Goal: Leave review/rating

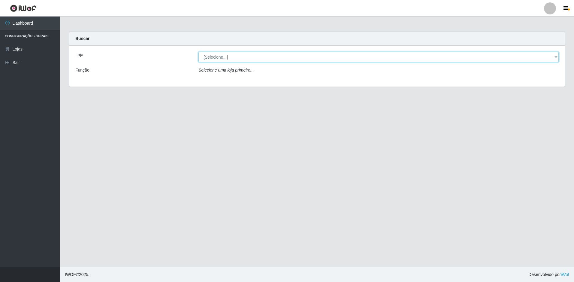
click at [224, 60] on select "[Selecione...] Extrabom - Loja 51 Gaivotas" at bounding box center [379, 57] width 360 height 11
select select "469"
click at [199, 52] on select "[Selecione...] Extrabom - Loja 51 Gaivotas" at bounding box center [379, 57] width 360 height 11
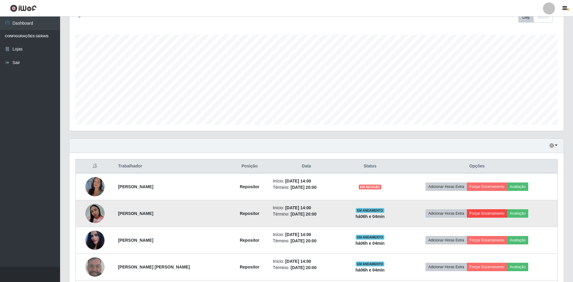
scroll to position [120, 0]
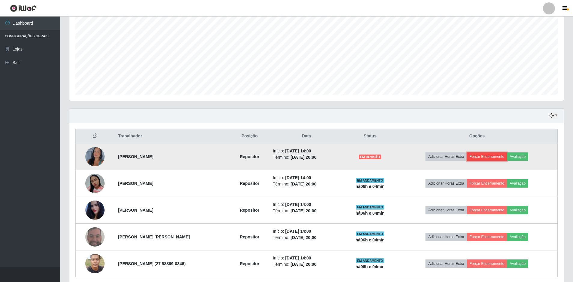
click at [490, 157] on button "Forçar Encerramento" at bounding box center [487, 156] width 40 height 8
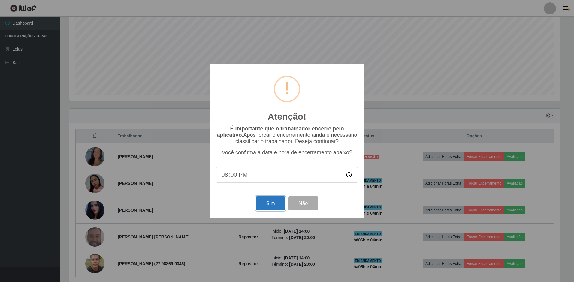
click at [271, 202] on button "Sim" at bounding box center [270, 203] width 29 height 14
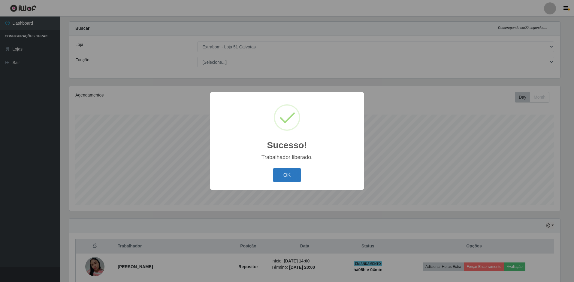
drag, startPoint x: 292, startPoint y: 174, endPoint x: 337, endPoint y: 191, distance: 48.0
click at [292, 174] on button "OK" at bounding box center [287, 175] width 28 height 14
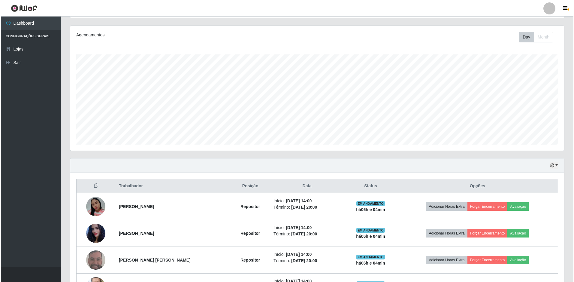
scroll to position [117, 0]
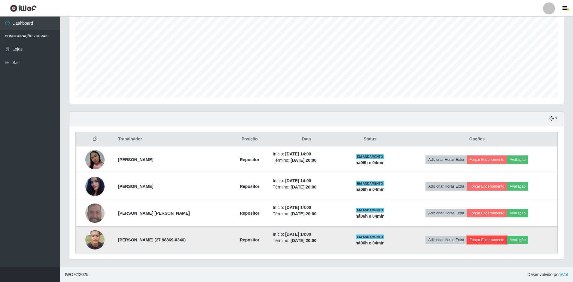
click at [482, 239] on button "Forçar Encerramento" at bounding box center [487, 239] width 40 height 8
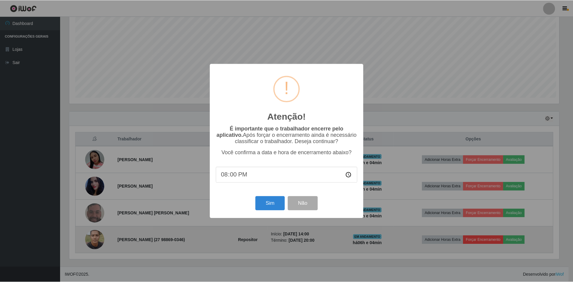
scroll to position [125, 491]
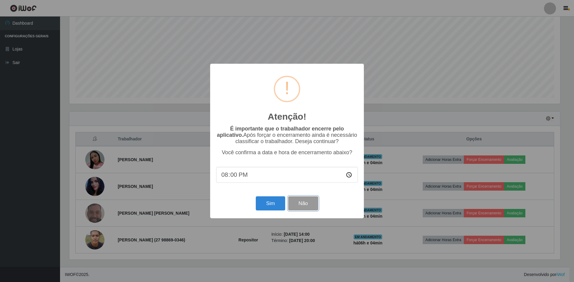
click at [313, 206] on button "Não" at bounding box center [303, 203] width 30 height 14
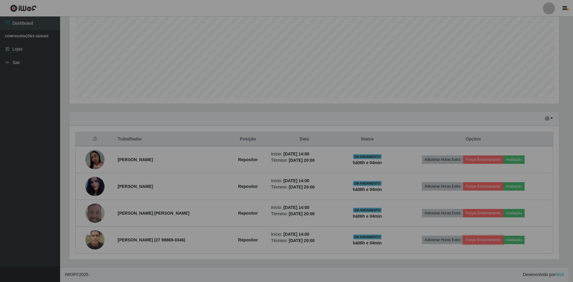
scroll to position [125, 494]
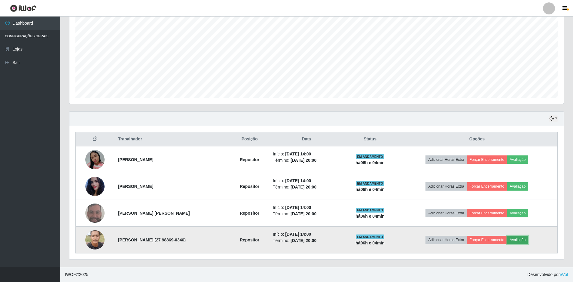
click at [518, 239] on button "Avaliação" at bounding box center [517, 239] width 21 height 8
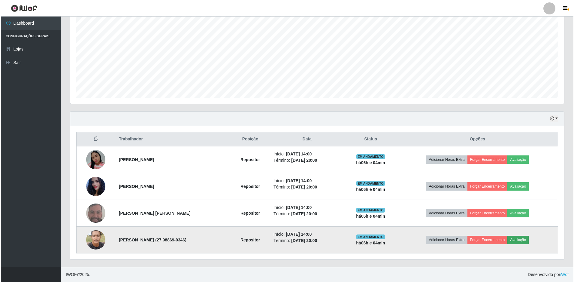
scroll to position [125, 491]
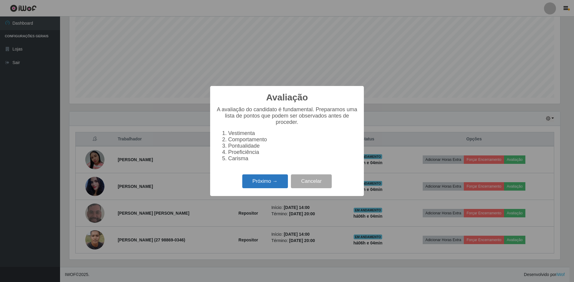
click at [271, 180] on button "Próximo →" at bounding box center [265, 181] width 46 height 14
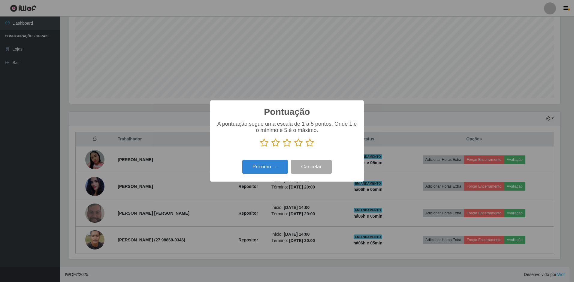
click at [310, 145] on icon at bounding box center [310, 142] width 8 height 9
click at [306, 147] on input "radio" at bounding box center [306, 147] width 0 height 0
click at [310, 145] on icon at bounding box center [310, 142] width 8 height 9
click at [306, 147] on input "radio" at bounding box center [306, 147] width 0 height 0
click at [278, 165] on button "Próximo →" at bounding box center [265, 167] width 46 height 14
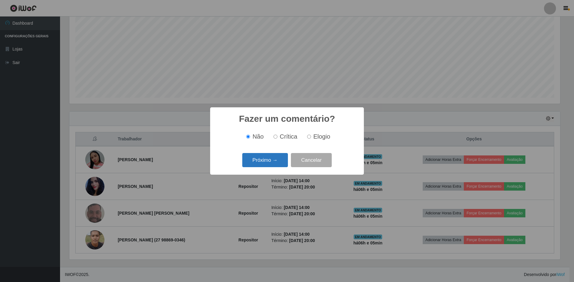
click at [272, 164] on button "Próximo →" at bounding box center [265, 160] width 46 height 14
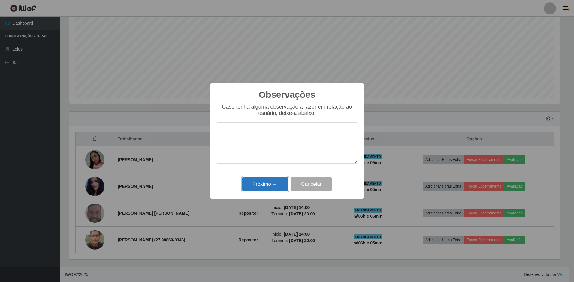
click at [278, 186] on button "Próximo →" at bounding box center [265, 184] width 46 height 14
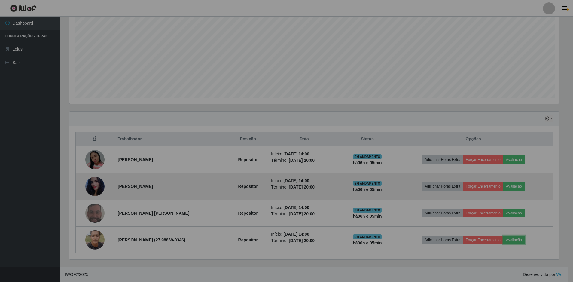
scroll to position [125, 494]
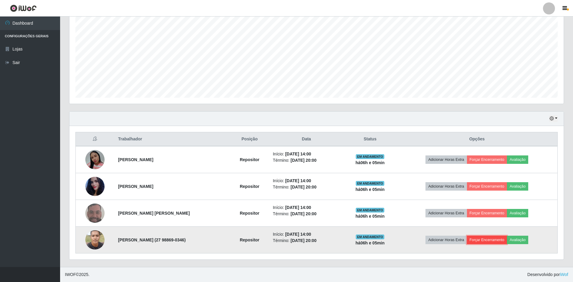
click at [483, 239] on button "Forçar Encerramento" at bounding box center [487, 239] width 40 height 8
click at [479, 241] on button "Forçar Encerramento" at bounding box center [487, 239] width 40 height 8
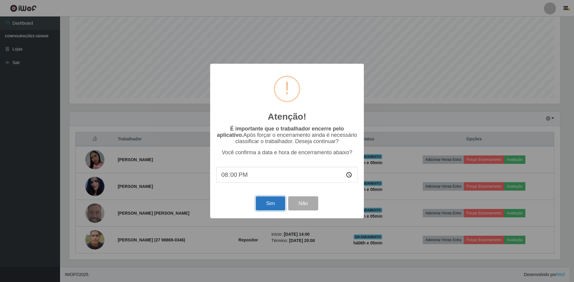
click at [275, 203] on button "Sim" at bounding box center [270, 203] width 29 height 14
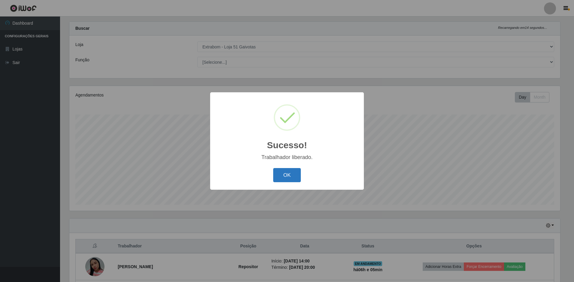
click at [287, 176] on button "OK" at bounding box center [287, 175] width 28 height 14
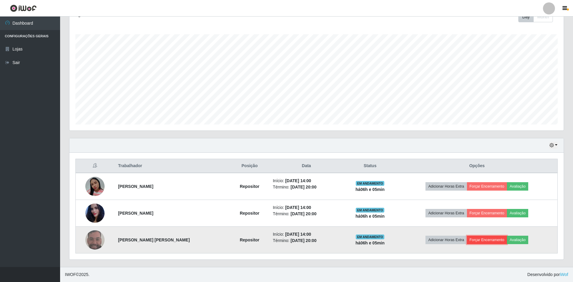
click at [484, 242] on button "Forçar Encerramento" at bounding box center [487, 239] width 40 height 8
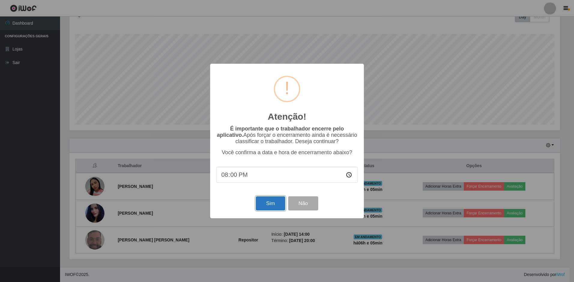
click at [262, 202] on button "Sim" at bounding box center [270, 203] width 29 height 14
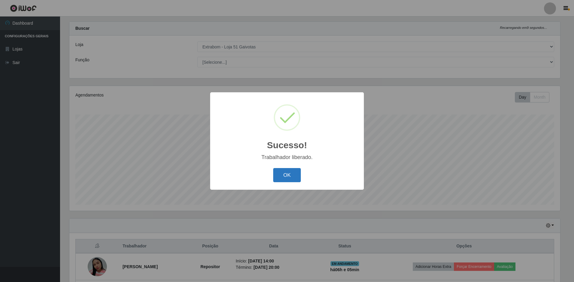
click at [290, 177] on button "OK" at bounding box center [287, 175] width 28 height 14
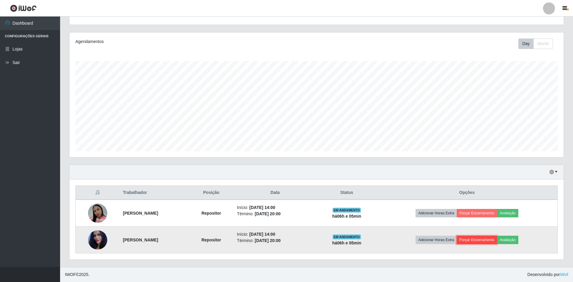
click at [479, 241] on button "Forçar Encerramento" at bounding box center [477, 239] width 40 height 8
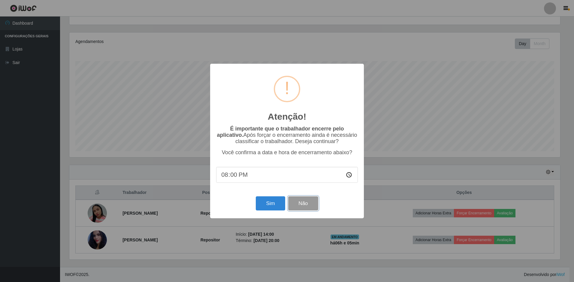
click at [317, 208] on button "Não" at bounding box center [303, 203] width 30 height 14
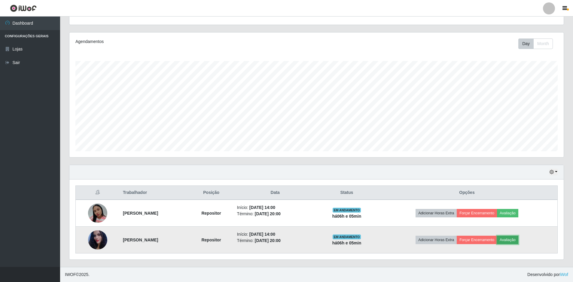
click at [518, 241] on button "Avaliação" at bounding box center [507, 239] width 21 height 8
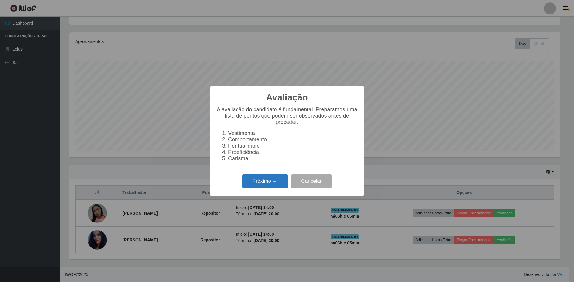
click at [274, 183] on button "Próximo →" at bounding box center [265, 181] width 46 height 14
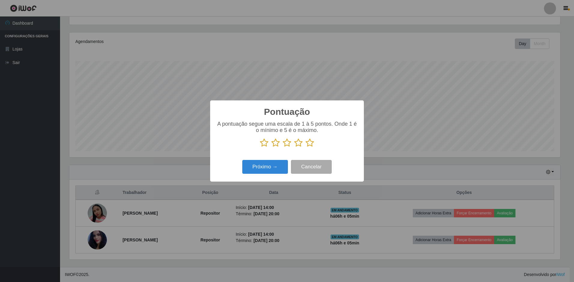
click at [306, 143] on icon at bounding box center [310, 142] width 8 height 9
click at [306, 147] on input "radio" at bounding box center [306, 147] width 0 height 0
click at [279, 164] on button "Próximo →" at bounding box center [265, 167] width 46 height 14
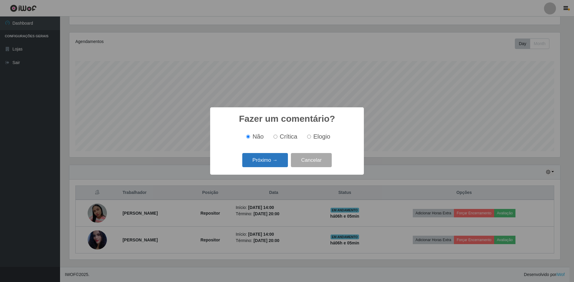
click at [263, 157] on button "Próximo →" at bounding box center [265, 160] width 46 height 14
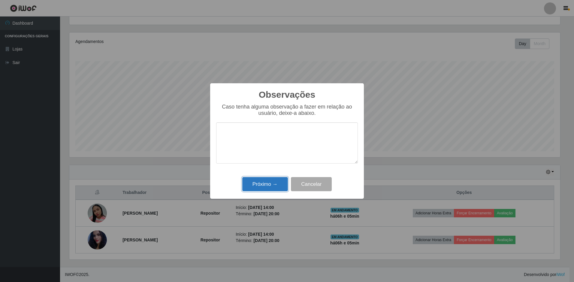
click at [274, 182] on button "Próximo →" at bounding box center [265, 184] width 46 height 14
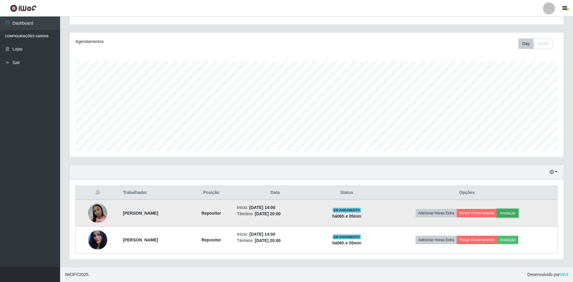
click at [516, 211] on button "Avaliação" at bounding box center [507, 213] width 21 height 8
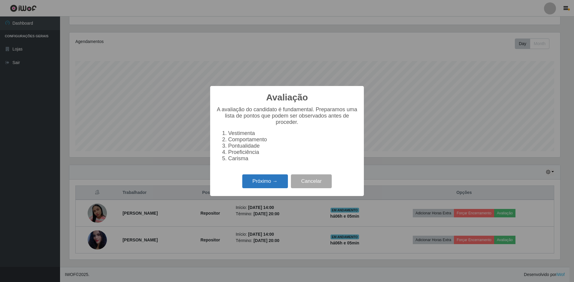
click at [262, 185] on button "Próximo →" at bounding box center [265, 181] width 46 height 14
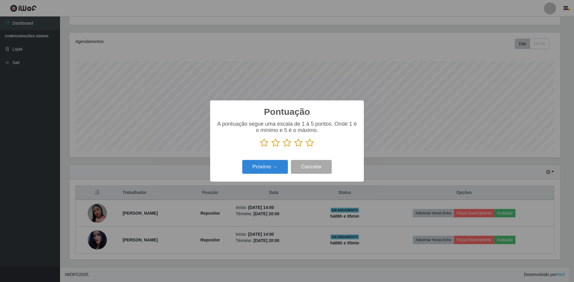
click at [308, 143] on icon at bounding box center [310, 142] width 8 height 9
click at [306, 147] on input "radio" at bounding box center [306, 147] width 0 height 0
click at [272, 165] on button "Próximo →" at bounding box center [265, 167] width 46 height 14
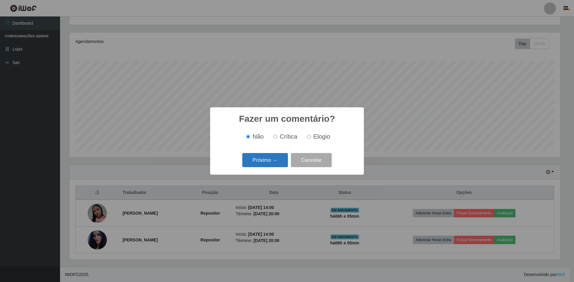
click at [258, 164] on button "Próximo →" at bounding box center [265, 160] width 46 height 14
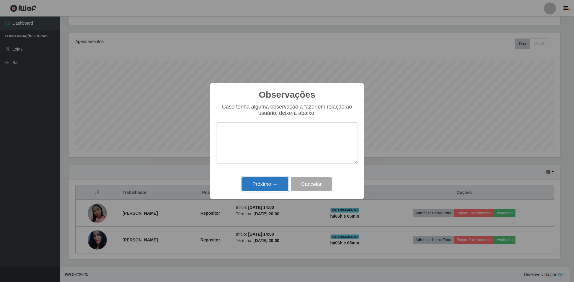
click at [268, 178] on button "Próximo →" at bounding box center [265, 184] width 46 height 14
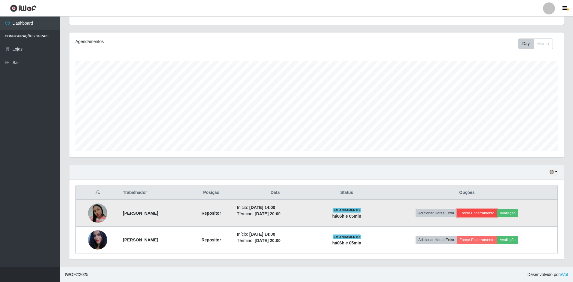
click at [480, 210] on button "Forçar Encerramento" at bounding box center [477, 213] width 40 height 8
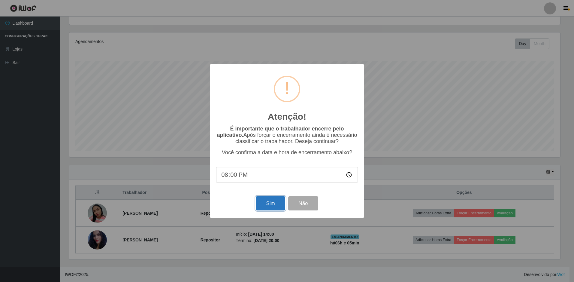
click at [271, 206] on button "Sim" at bounding box center [270, 203] width 29 height 14
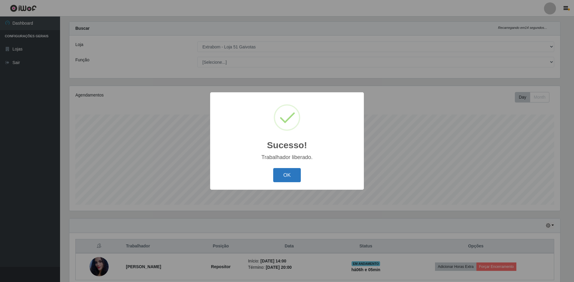
click at [298, 179] on button "OK" at bounding box center [287, 175] width 28 height 14
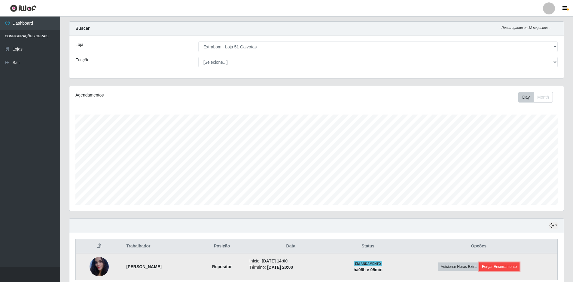
click at [519, 268] on button "Forçar Encerramento" at bounding box center [499, 266] width 40 height 8
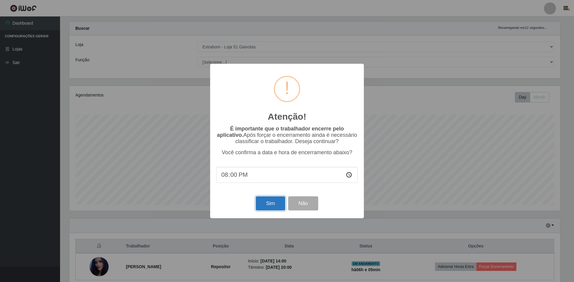
click at [263, 202] on button "Sim" at bounding box center [270, 203] width 29 height 14
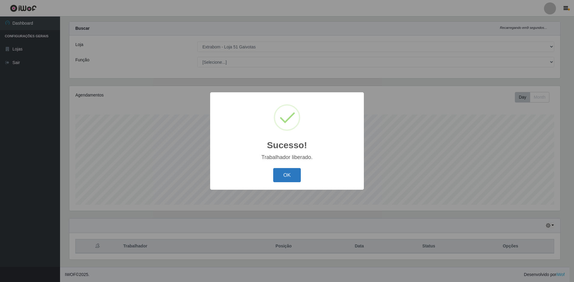
click at [281, 181] on button "OK" at bounding box center [287, 175] width 28 height 14
